Goal: Check status

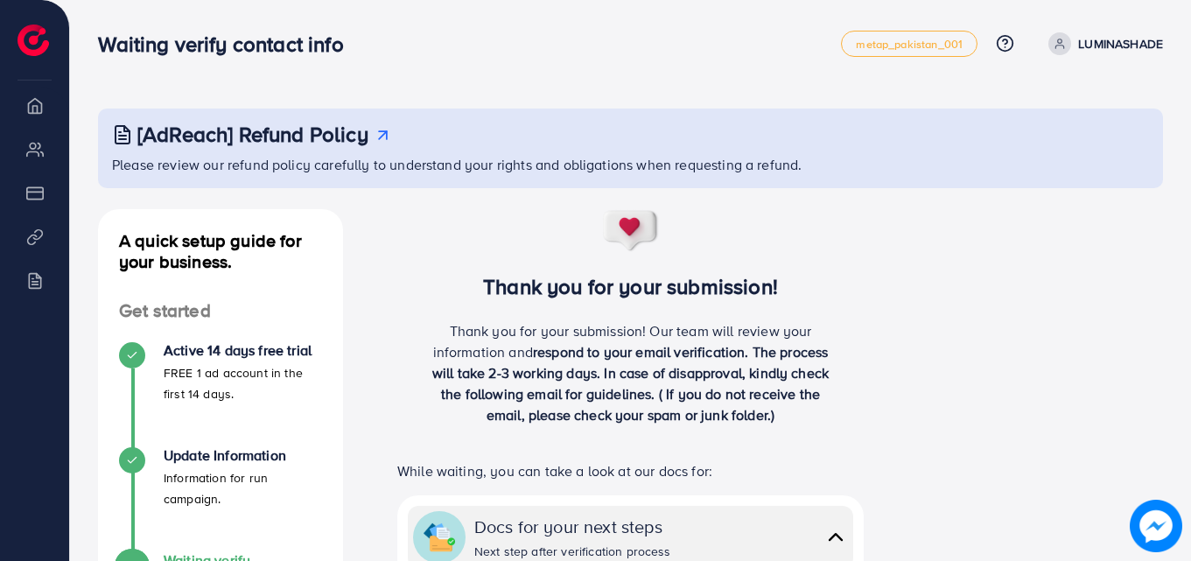
click at [382, 139] on icon at bounding box center [383, 135] width 18 height 18
